Goal: Task Accomplishment & Management: Use online tool/utility

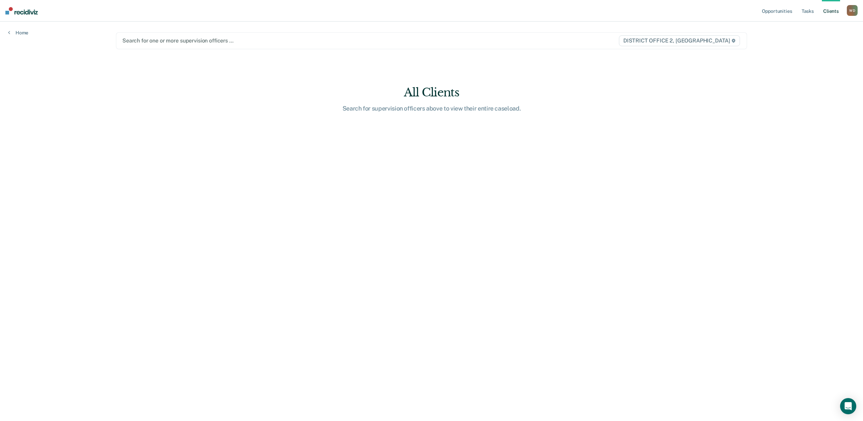
click at [159, 41] on div at bounding box center [338, 41] width 432 height 8
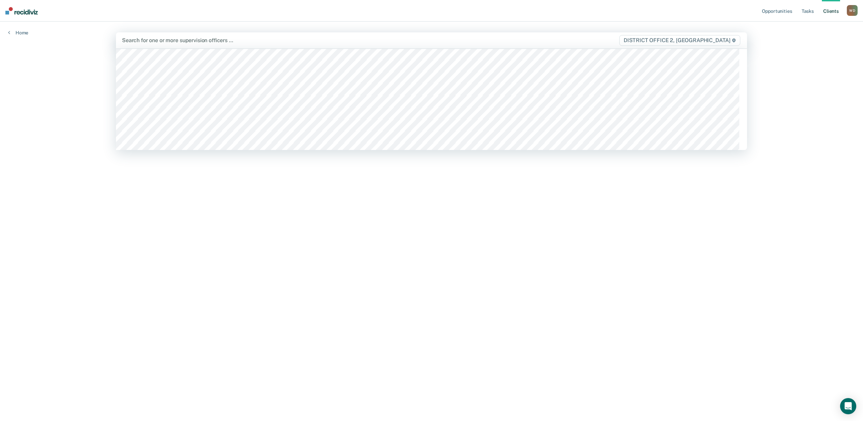
scroll to position [106, 0]
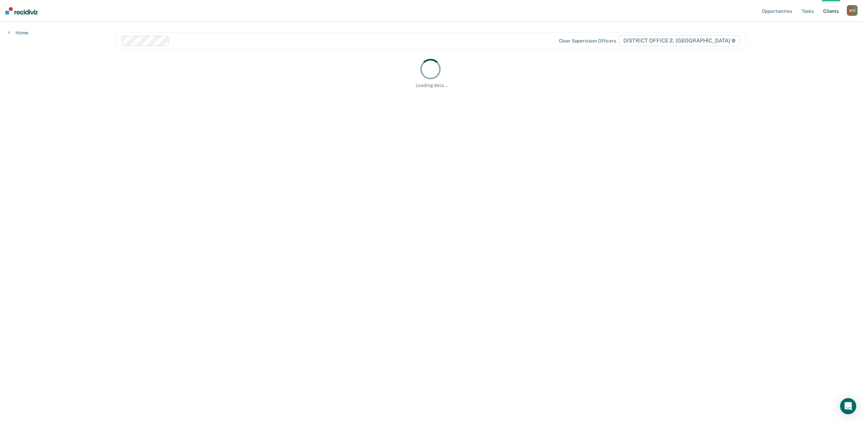
click at [515, 154] on main "option [PERSON_NAME], selected. Clear supervision officers DISTRICT OFFICE 2, […" at bounding box center [431, 213] width 647 height 383
click at [801, 11] on link "Tasks" at bounding box center [807, 11] width 15 height 22
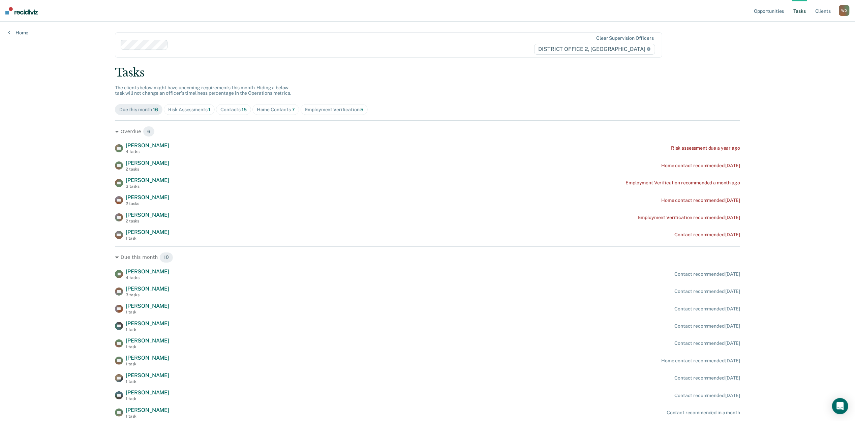
click at [285, 107] on div "Home Contacts 7" at bounding box center [276, 110] width 38 height 6
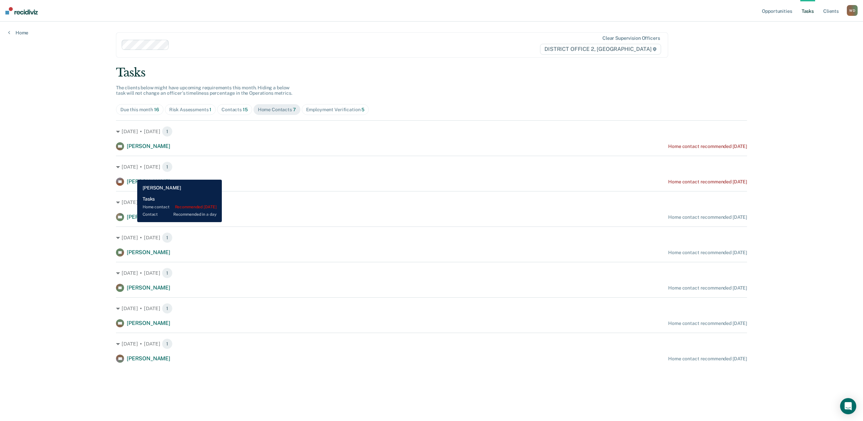
click at [132, 178] on span "Steven Burns" at bounding box center [148, 181] width 43 height 6
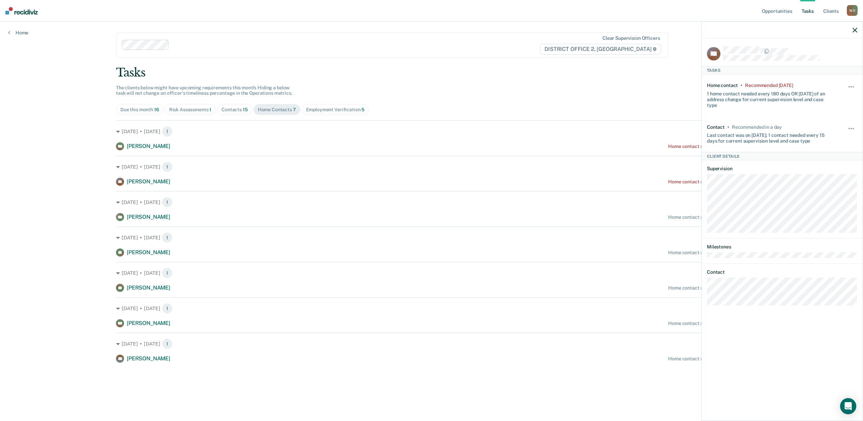
click at [853, 33] on div at bounding box center [781, 30] width 161 height 17
click at [222, 107] on div "Contacts 15" at bounding box center [234, 110] width 26 height 6
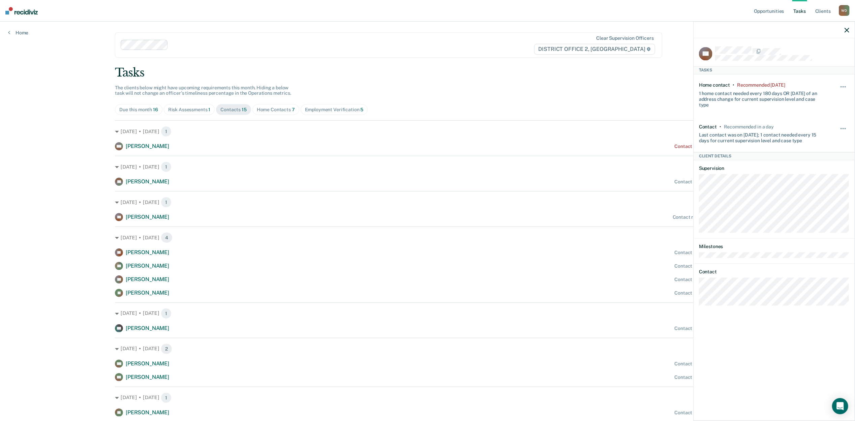
click at [853, 28] on div at bounding box center [774, 30] width 161 height 17
click at [847, 30] on icon "button" at bounding box center [847, 30] width 5 height 5
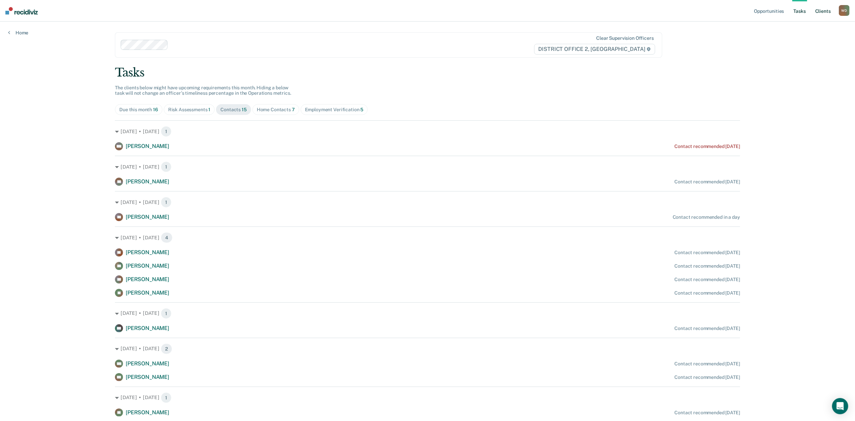
click at [826, 14] on link "Client s" at bounding box center [823, 11] width 18 height 22
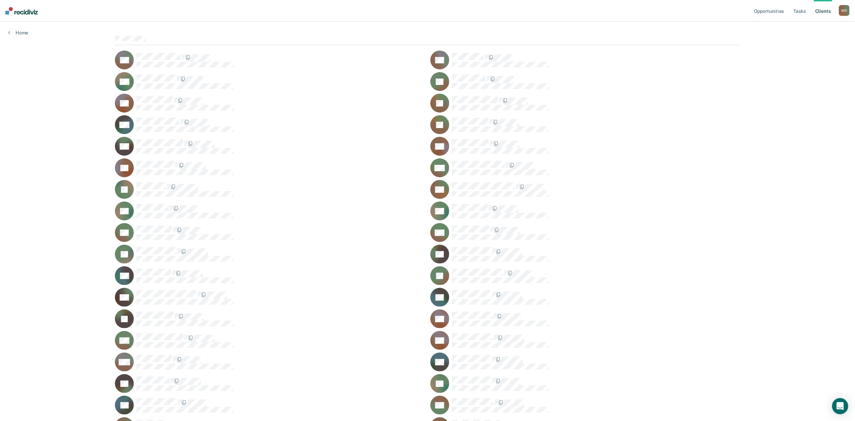
scroll to position [44, 0]
